Goal: Information Seeking & Learning: Learn about a topic

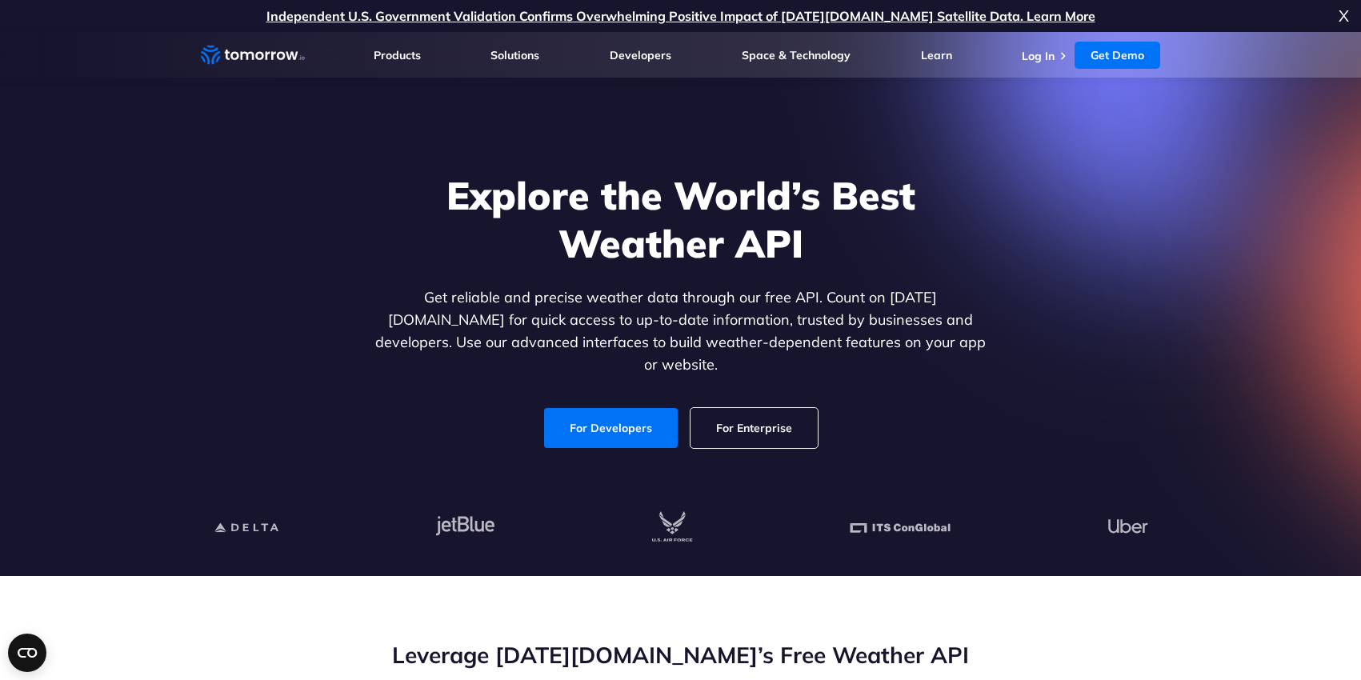
click at [616, 418] on link "For Developers" at bounding box center [611, 428] width 134 height 40
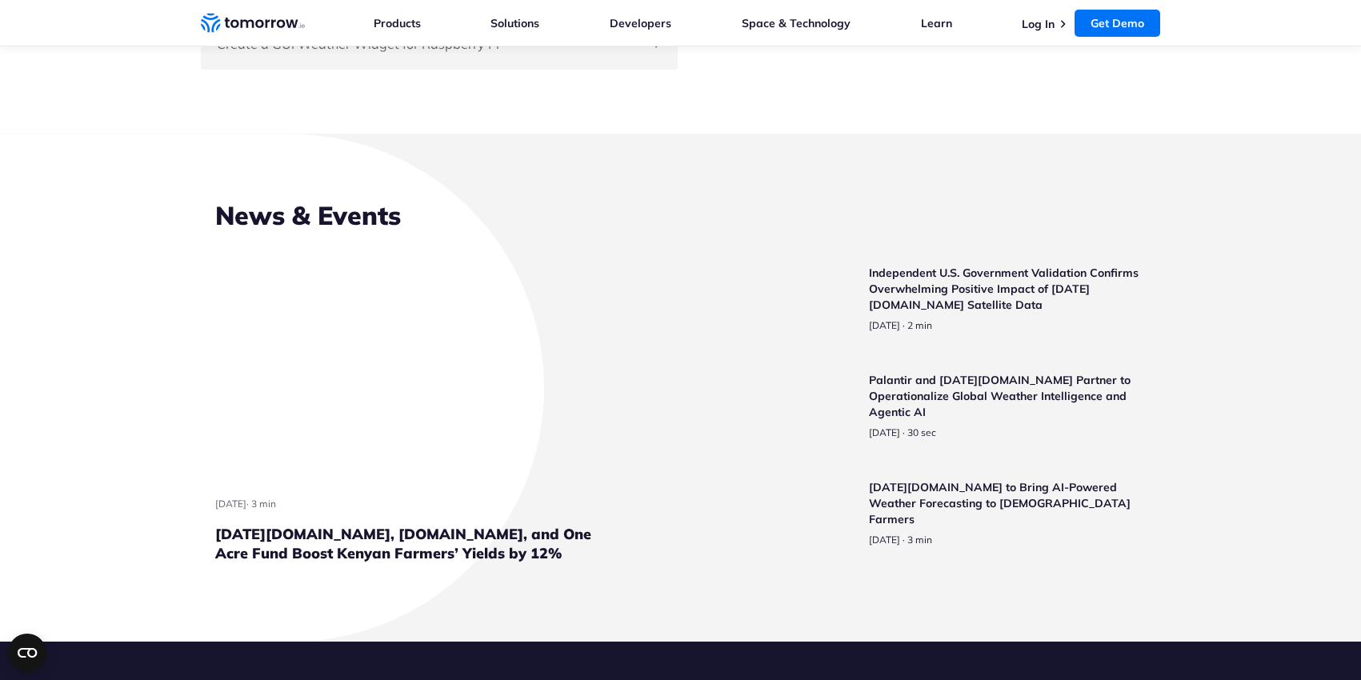
scroll to position [3844, 0]
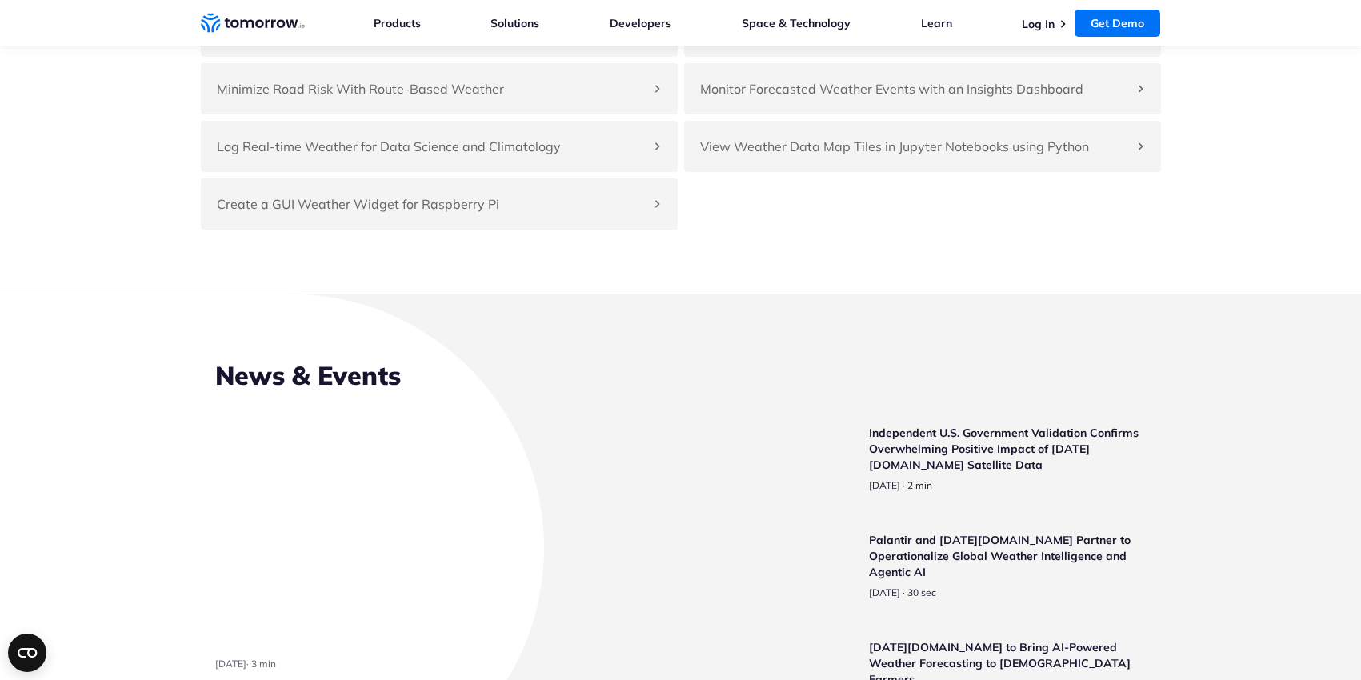
scroll to position [3678, 0]
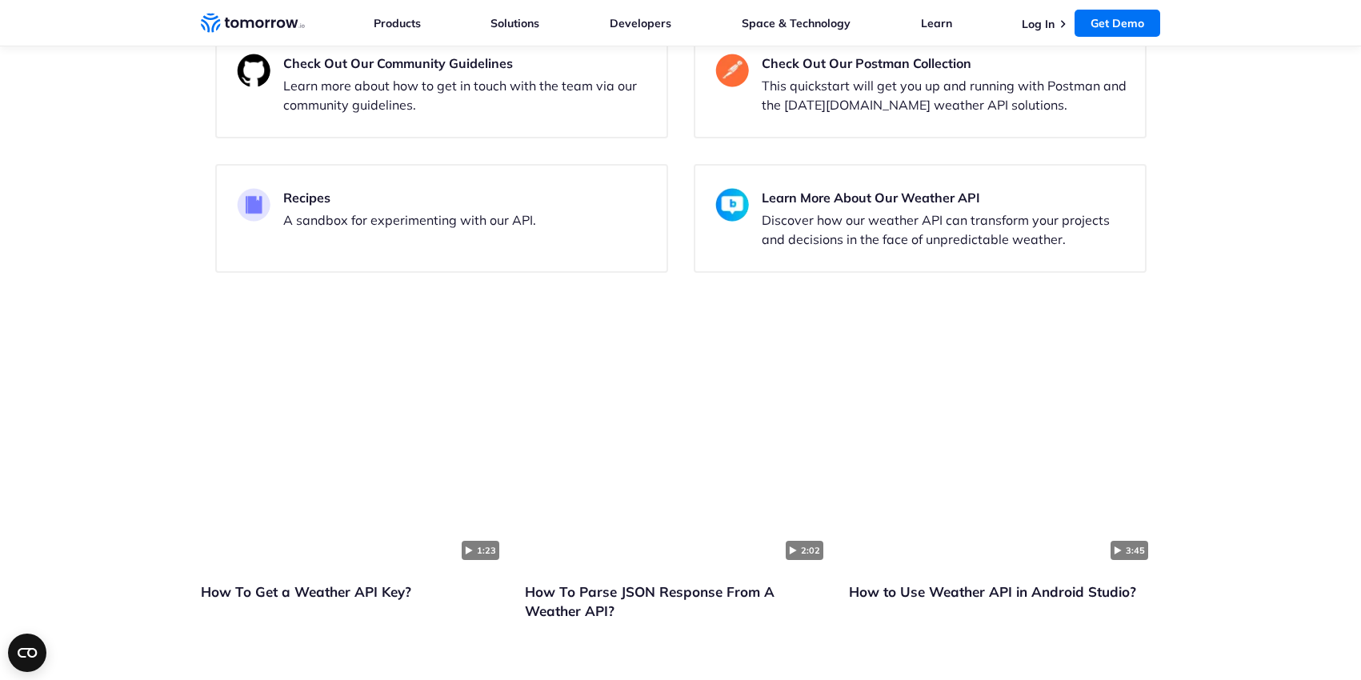
scroll to position [3249, 0]
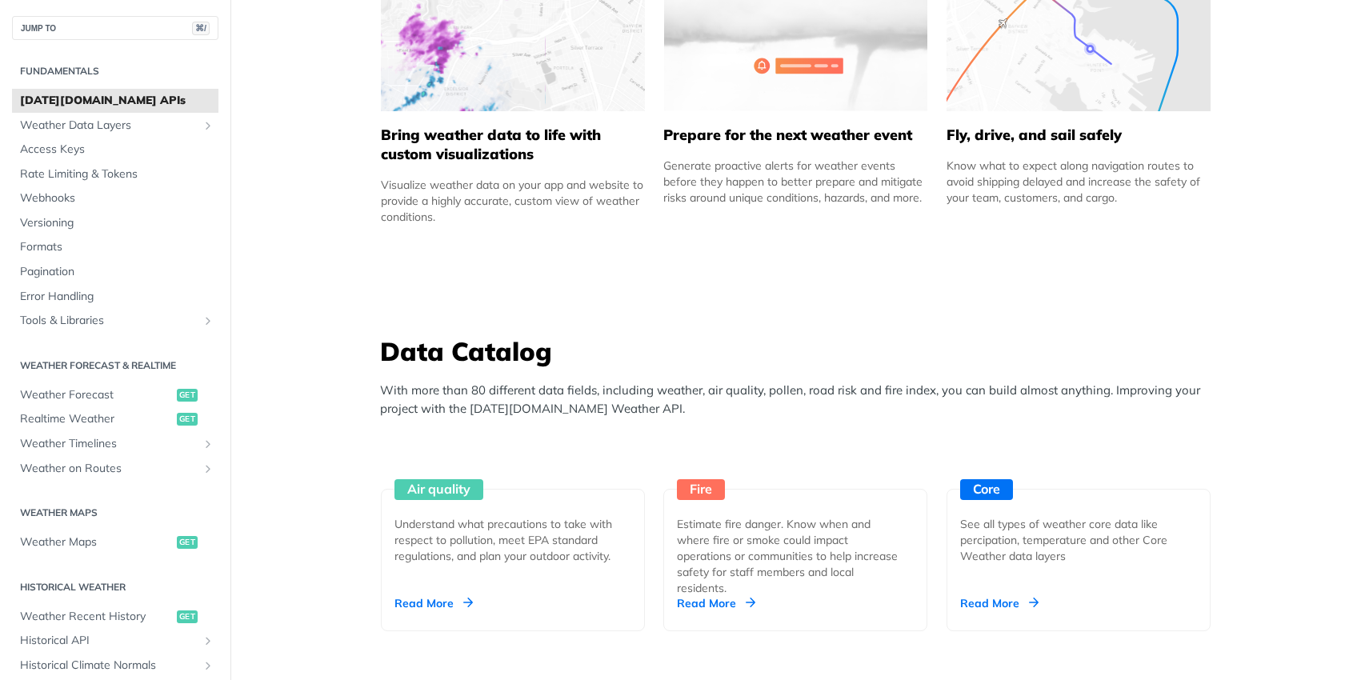
scroll to position [1186, 0]
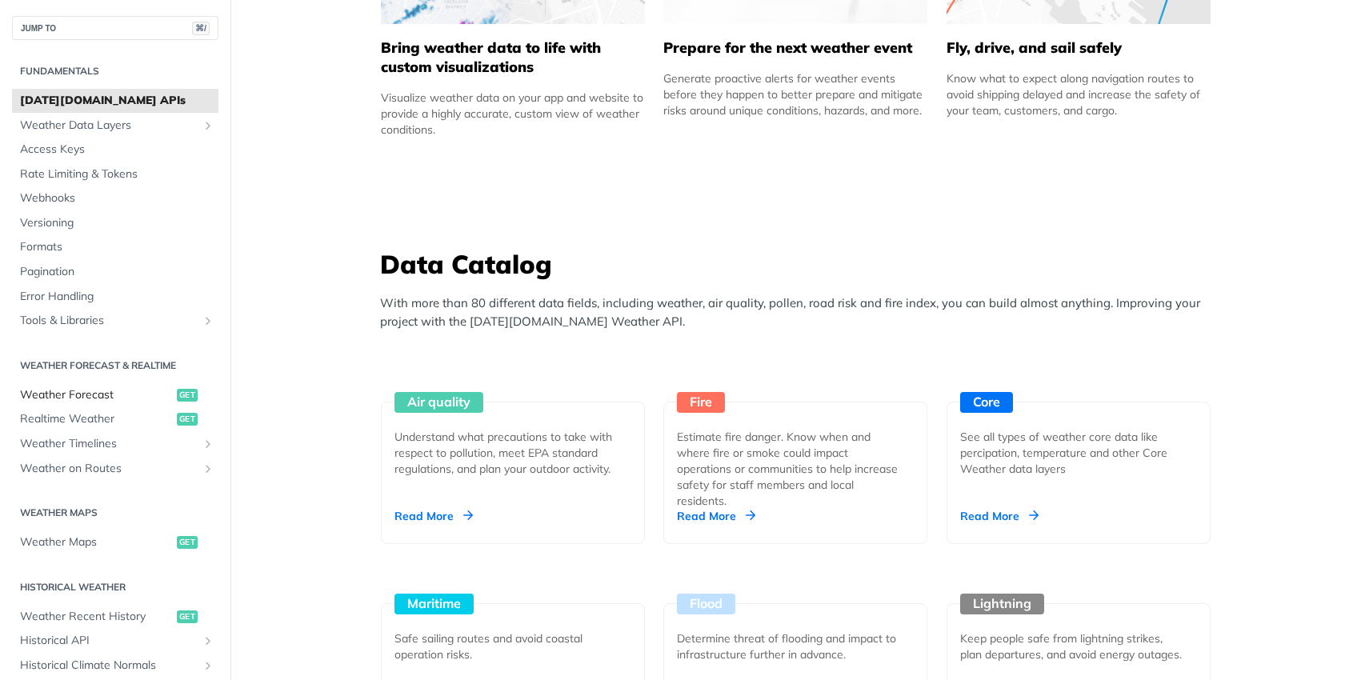
click at [68, 398] on span "Weather Forecast" at bounding box center [96, 395] width 153 height 16
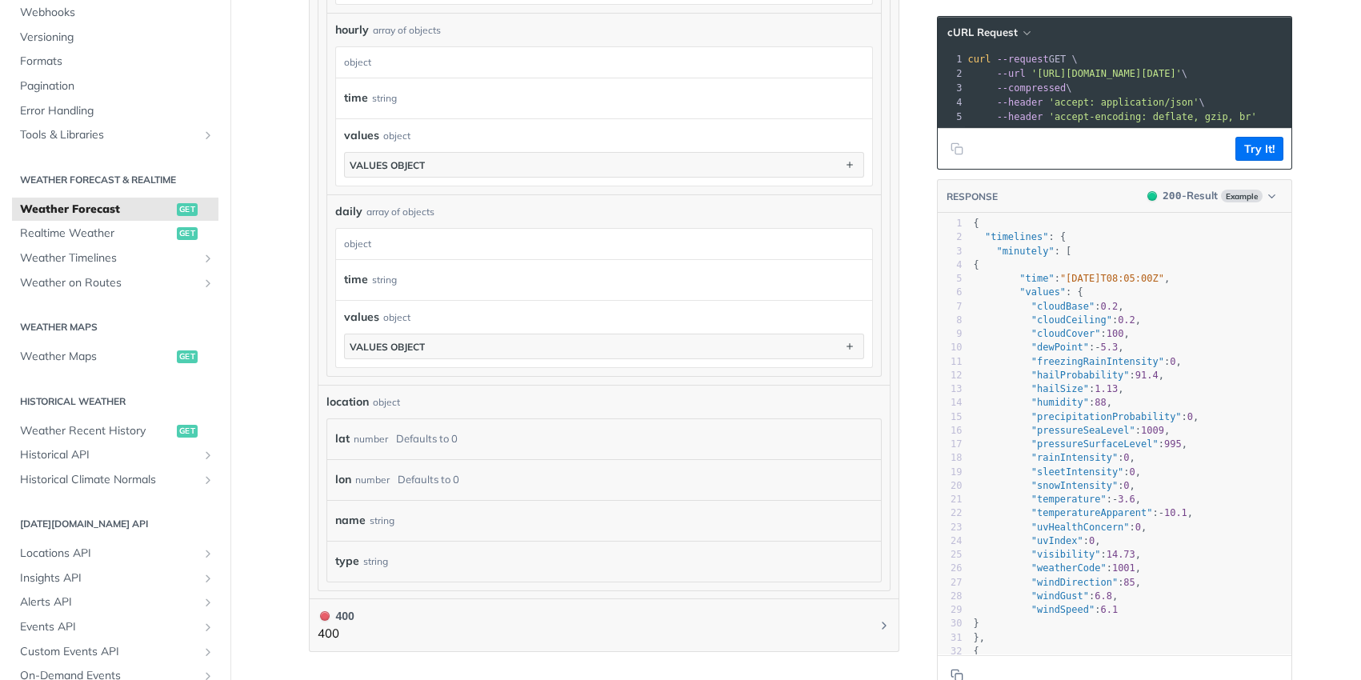
scroll to position [300, 0]
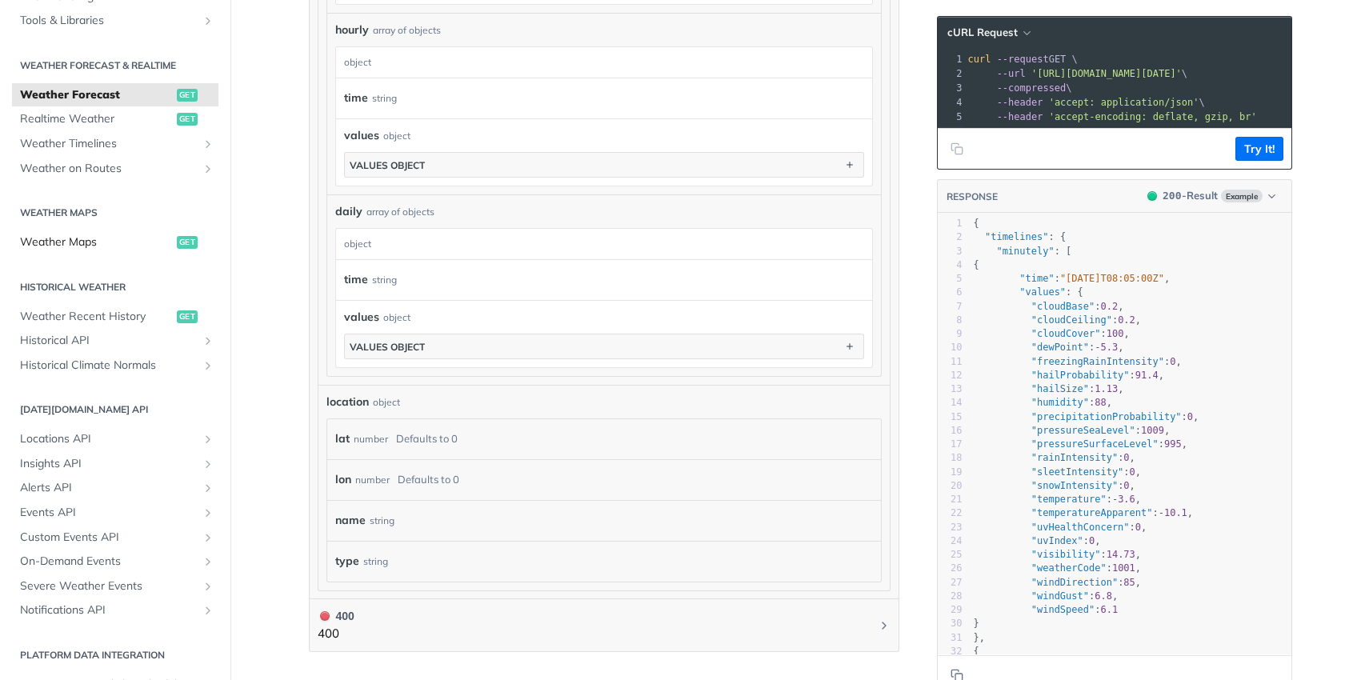
click at [65, 238] on span "Weather Maps" at bounding box center [96, 242] width 153 height 16
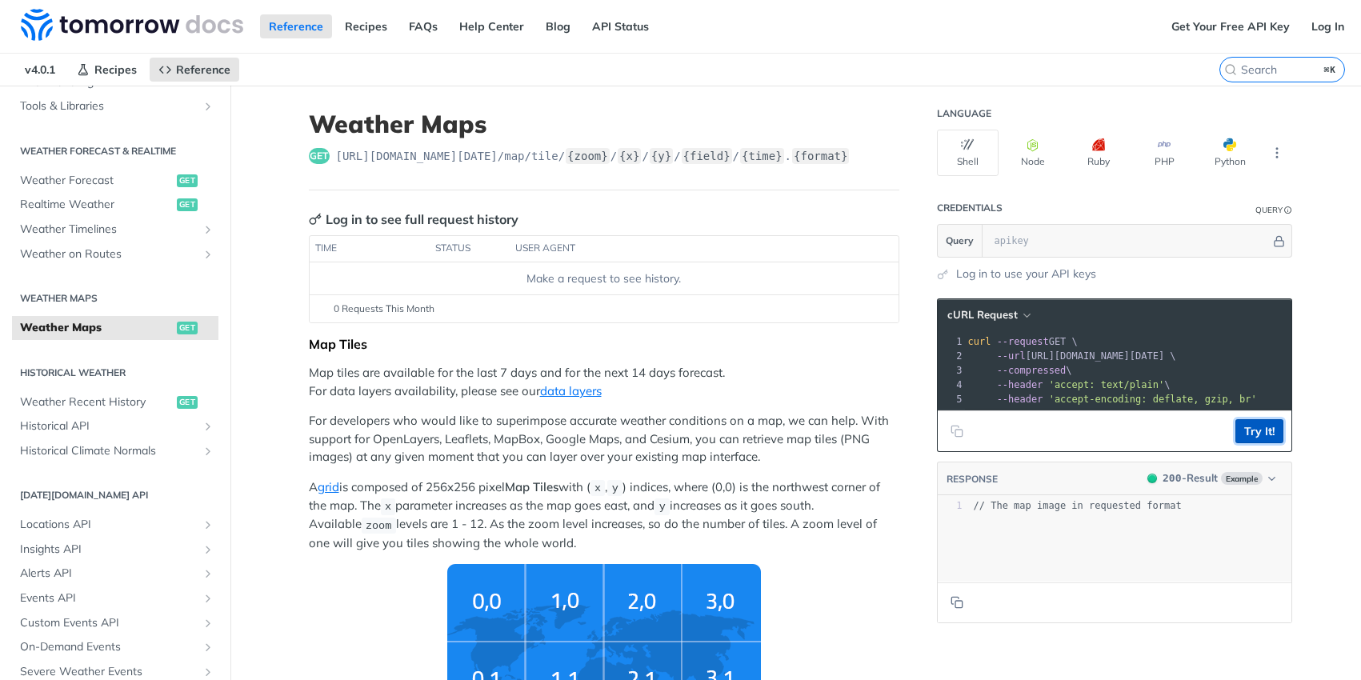
click at [1263, 433] on button "Try It!" at bounding box center [1259, 431] width 48 height 24
click at [1270, 154] on icon "More ellipsis" at bounding box center [1277, 153] width 14 height 14
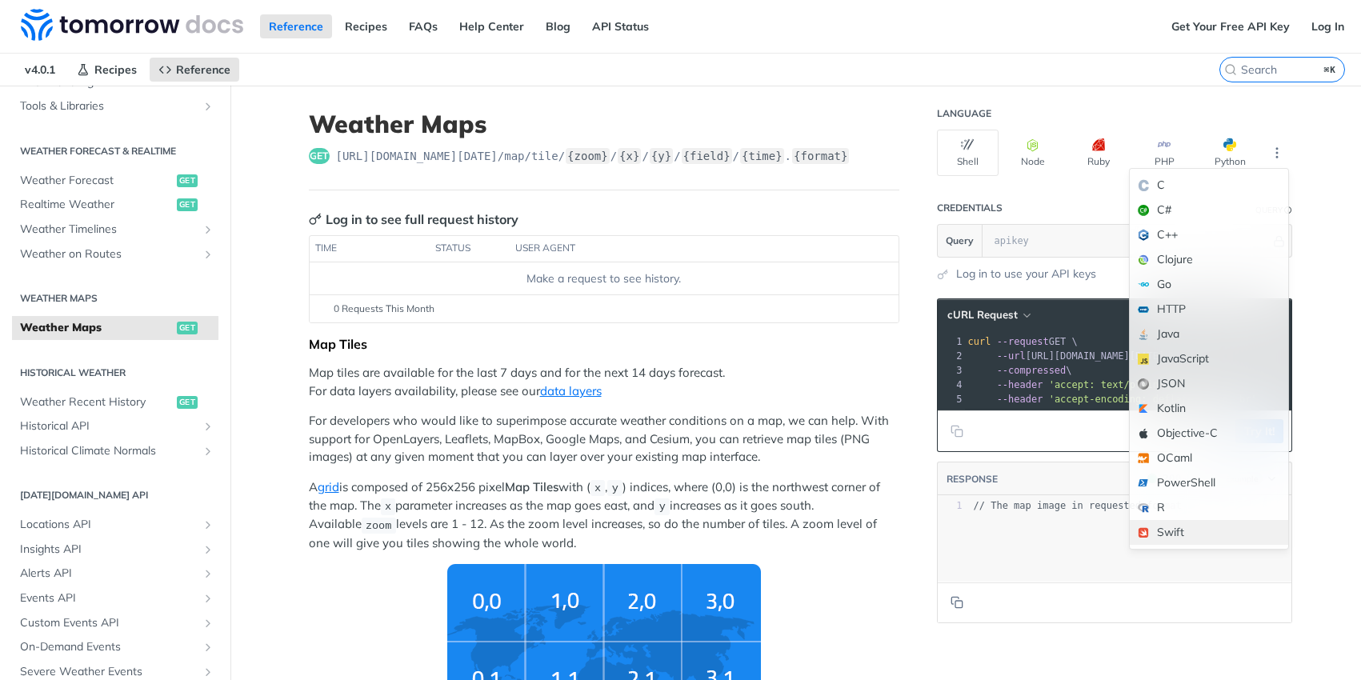
click at [1192, 530] on div "Swift" at bounding box center [1209, 532] width 158 height 25
